Goal: Navigation & Orientation: Find specific page/section

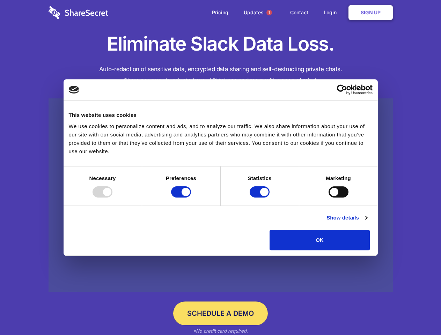
click at [112, 198] on div at bounding box center [103, 191] width 20 height 11
click at [191, 198] on input "Preferences" at bounding box center [181, 191] width 20 height 11
checkbox input "false"
click at [261, 198] on input "Statistics" at bounding box center [260, 191] width 20 height 11
checkbox input "false"
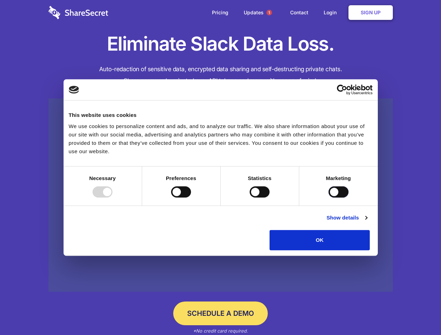
click at [329, 198] on input "Marketing" at bounding box center [339, 191] width 20 height 11
checkbox input "true"
click at [367, 222] on link "Show details" at bounding box center [347, 218] width 41 height 8
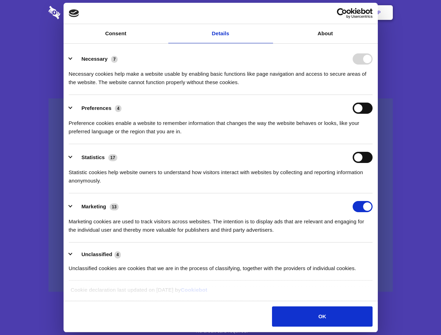
click at [373, 144] on li "Preferences 4 Preference cookies enable a website to remember information that …" at bounding box center [221, 119] width 304 height 49
click at [269, 13] on span "1" at bounding box center [269, 13] width 6 height 6
